Goal: Use online tool/utility: Utilize a website feature to perform a specific function

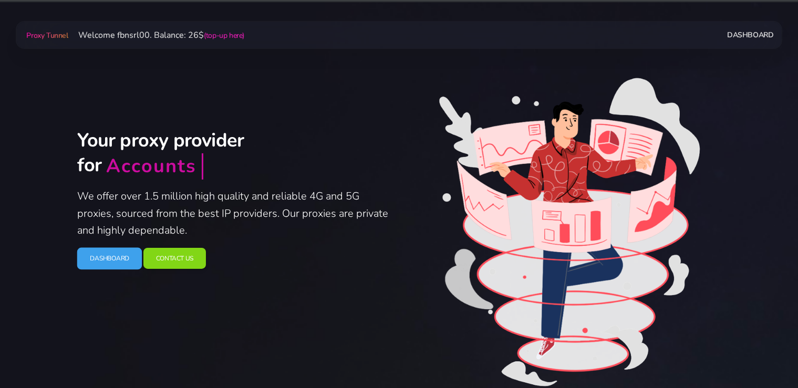
click at [105, 264] on link "Dashboard" at bounding box center [109, 258] width 65 height 22
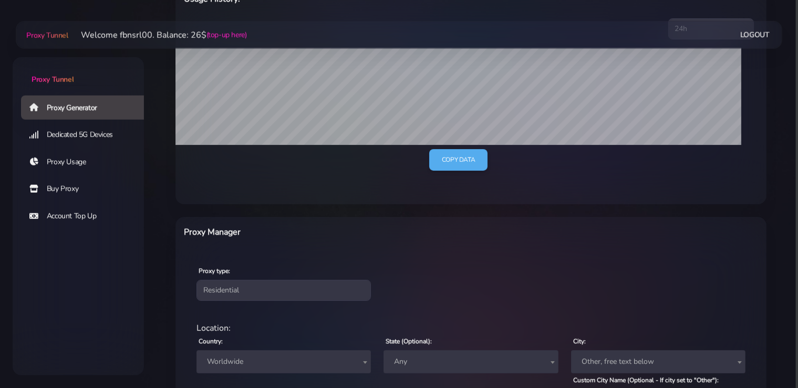
scroll to position [277, 0]
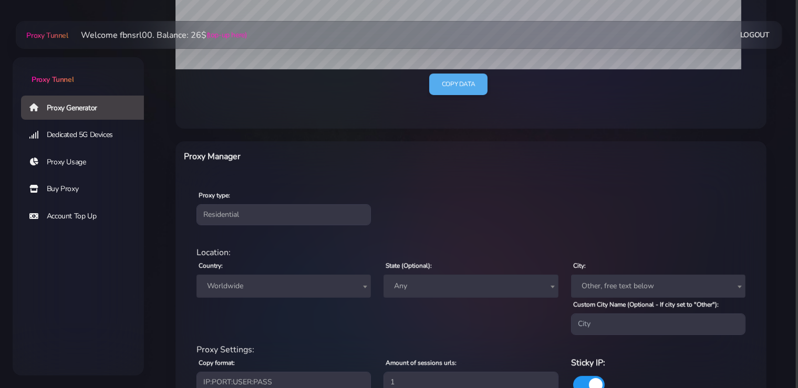
click at [249, 228] on div "Proxy type: Residential Static Mobile" at bounding box center [471, 207] width 587 height 62
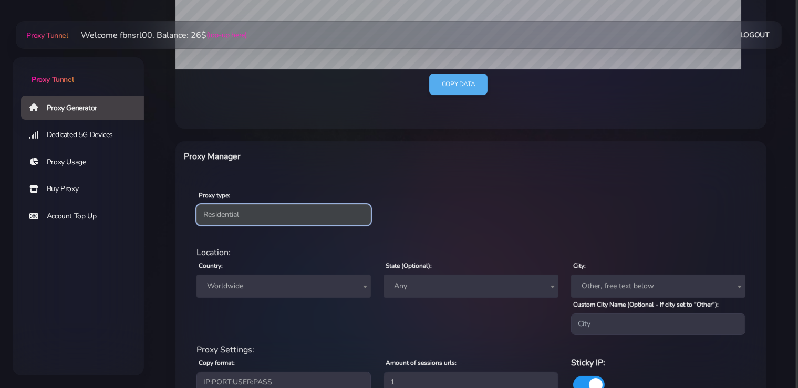
select select "static"
click option "Static" at bounding box center [0, 0] width 0 height 0
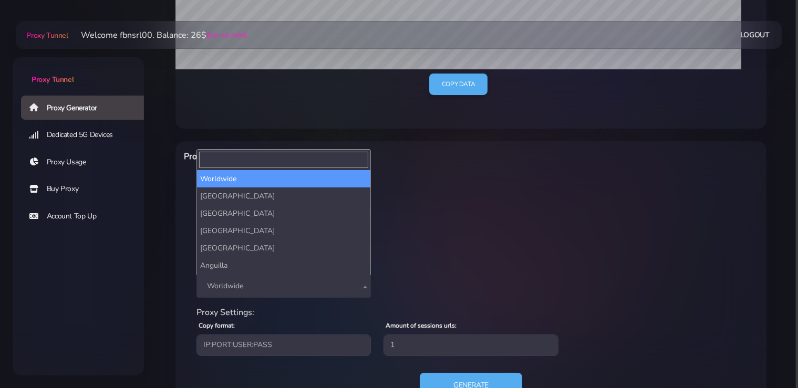
click at [256, 285] on span "Worldwide" at bounding box center [284, 286] width 162 height 15
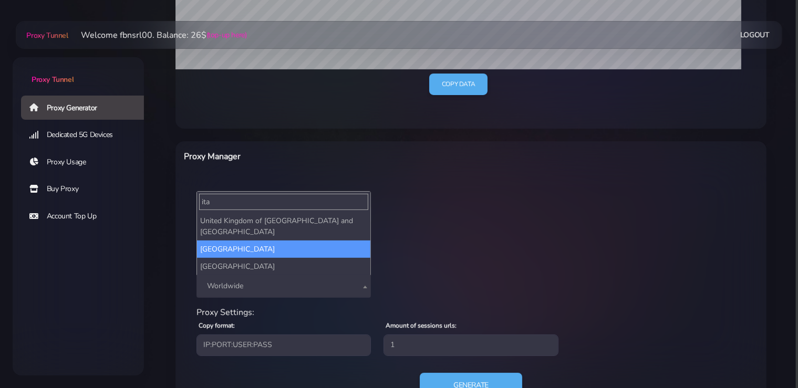
type input "ita"
select select "IT"
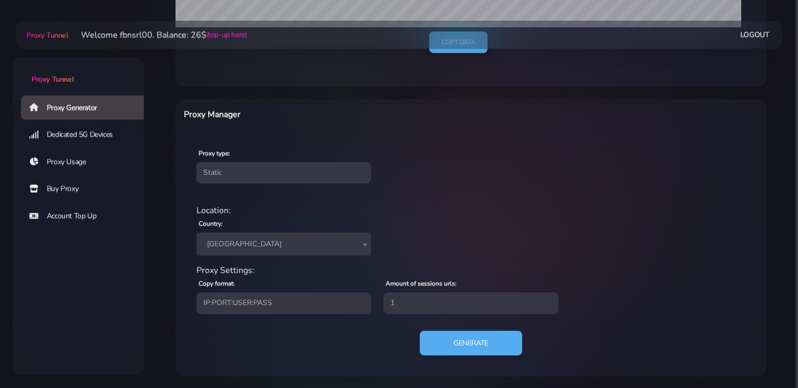
scroll to position [320, 0]
click at [463, 339] on button "Generate" at bounding box center [471, 343] width 105 height 26
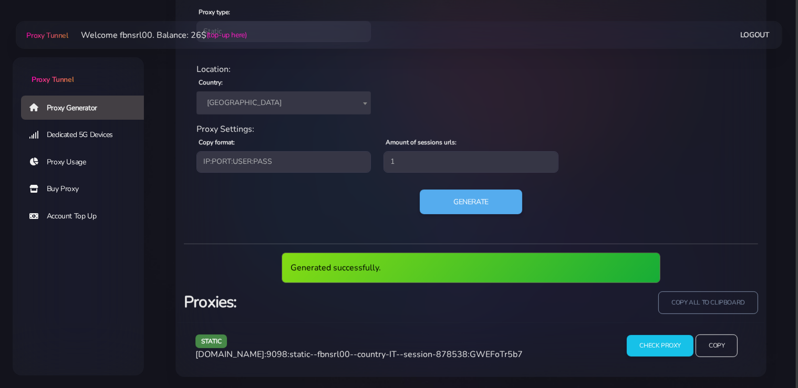
scroll to position [422, 0]
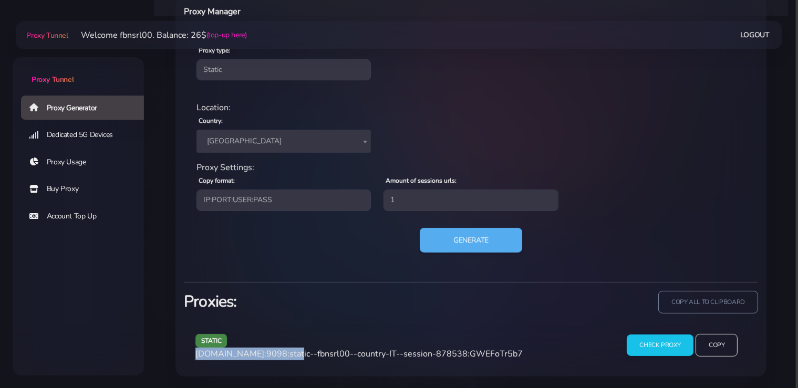
drag, startPoint x: 286, startPoint y: 354, endPoint x: 190, endPoint y: 356, distance: 96.2
click at [190, 356] on div "static agg.proxytunnel.io:9098:static--fbnsrl00--country-IT--session-878538:GWE…" at bounding box center [400, 349] width 423 height 31
copy span "agg.proxytunnel.io:9098"
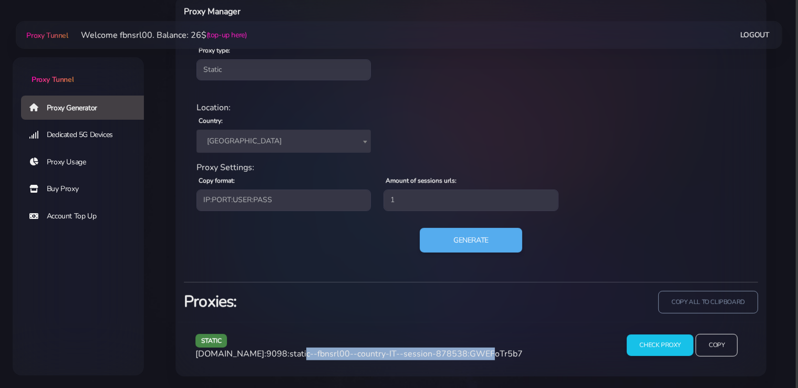
drag, startPoint x: 463, startPoint y: 352, endPoint x: 290, endPoint y: 352, distance: 173.9
click at [290, 352] on span "agg.proxytunnel.io:9098:static--fbnsrl00--country-IT--session-878538:GWEFoTr5b7" at bounding box center [358, 354] width 327 height 12
copy span "static--fbnsrl00--country-IT--session-878538"
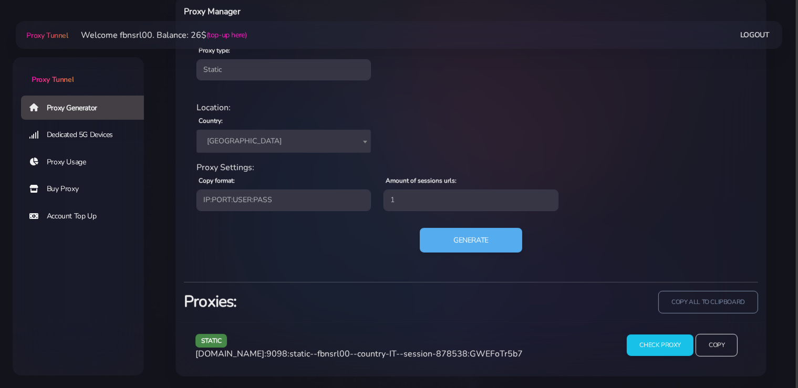
click at [484, 345] on div "static agg.proxytunnel.io:9098:static--fbnsrl00--country-IT--session-878538:GWE…" at bounding box center [400, 349] width 423 height 31
click at [486, 353] on span "agg.proxytunnel.io:9098:static--fbnsrl00--country-IT--session-878538:GWEFoTr5b7" at bounding box center [358, 354] width 327 height 12
copy span "GWEFoTr5b7"
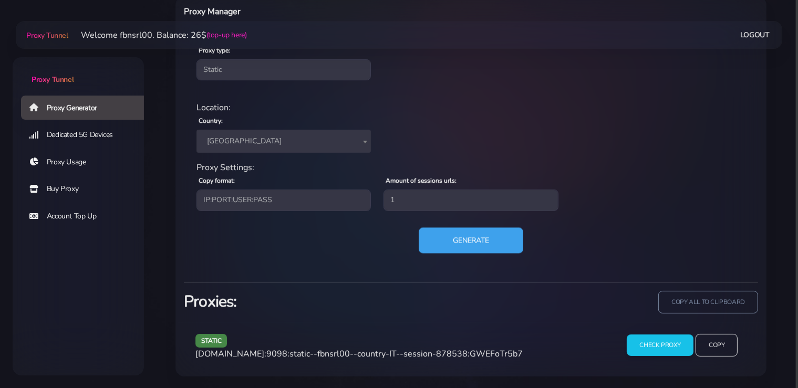
click at [448, 242] on button "Generate" at bounding box center [471, 241] width 105 height 26
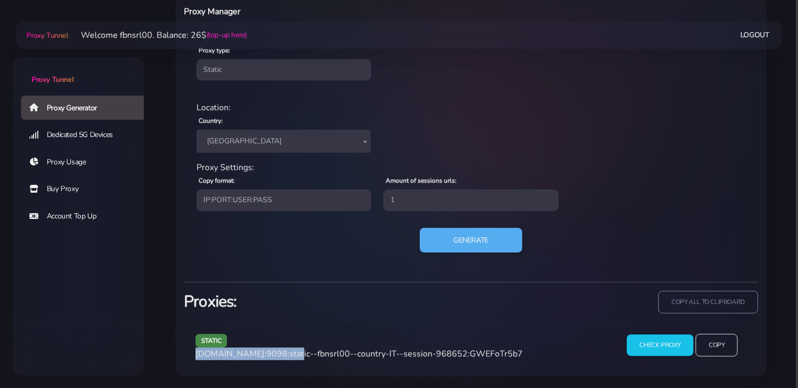
drag, startPoint x: 287, startPoint y: 354, endPoint x: 197, endPoint y: 354, distance: 90.9
click at [197, 354] on span "agg.proxytunnel.io:9098:static--fbnsrl00--country-IT--session-968652:GWEFoTr5b7" at bounding box center [358, 354] width 327 height 12
copy span "agg.proxytunnel.io:9098"
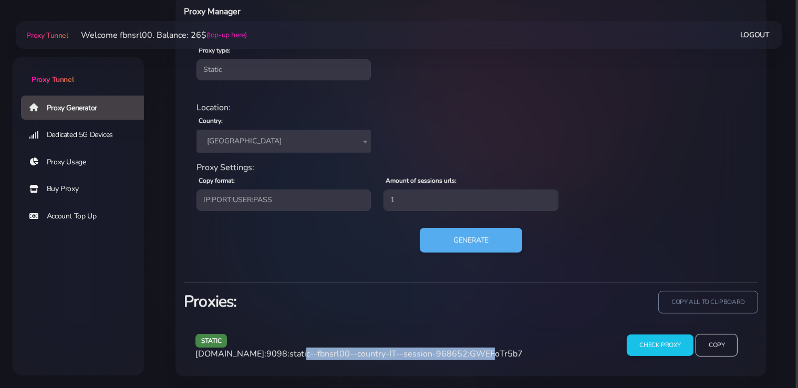
drag, startPoint x: 463, startPoint y: 353, endPoint x: 291, endPoint y: 354, distance: 171.8
click at [291, 354] on span "agg.proxytunnel.io:9098:static--fbnsrl00--country-IT--session-968652:GWEFoTr5b7" at bounding box center [358, 354] width 327 height 12
copy span "static--fbnsrl00--country-IT--session-968652"
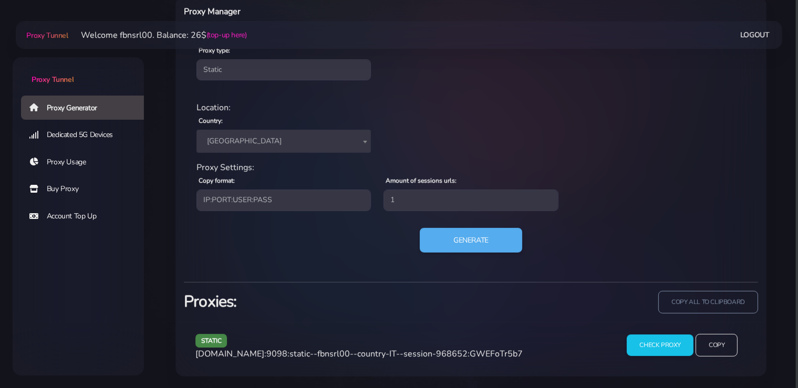
click at [489, 351] on span "agg.proxytunnel.io:9098:static--fbnsrl00--country-IT--session-968652:GWEFoTr5b7" at bounding box center [358, 354] width 327 height 12
copy span "GWEFoTr5b7"
